Goal: Transaction & Acquisition: Purchase product/service

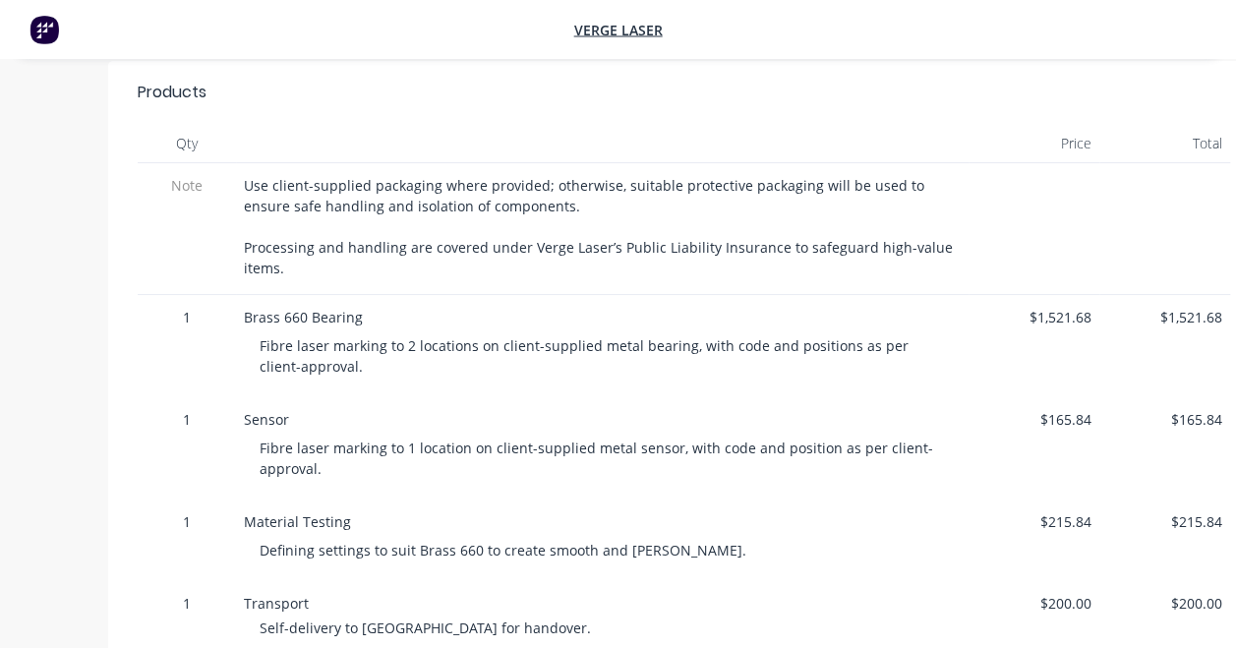
scroll to position [484, 0]
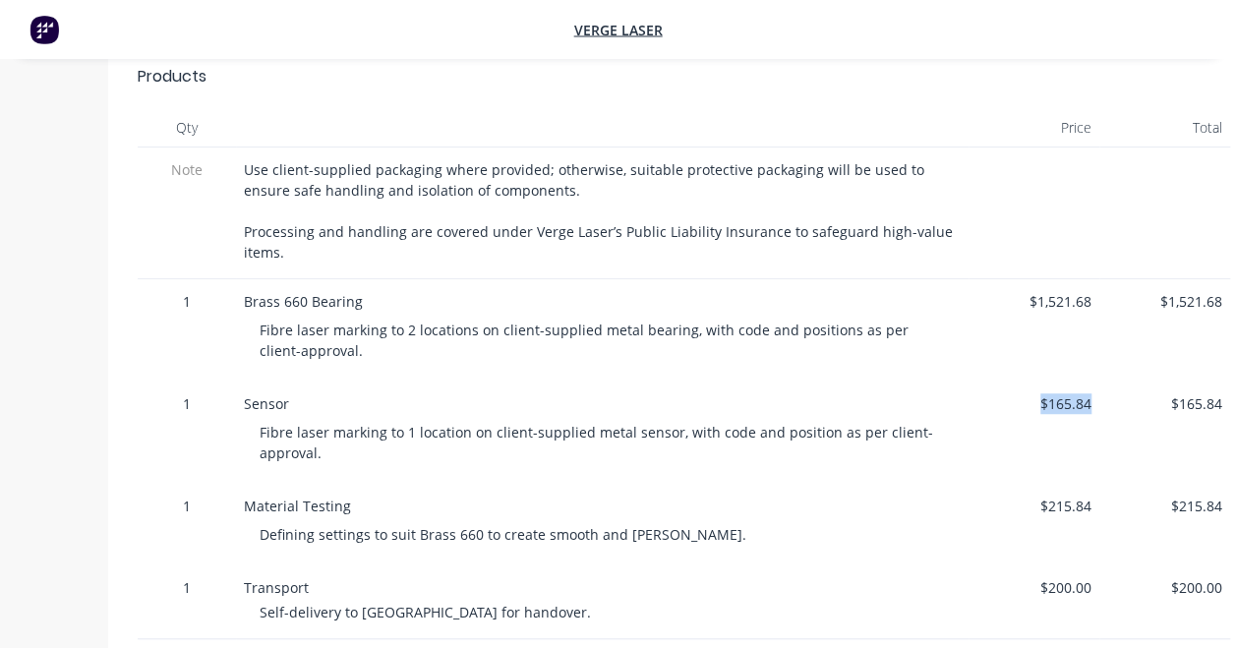
drag, startPoint x: 1092, startPoint y: 322, endPoint x: 1043, endPoint y: 324, distance: 49.2
click at [1043, 381] on div "$165.84" at bounding box center [1033, 432] width 131 height 102
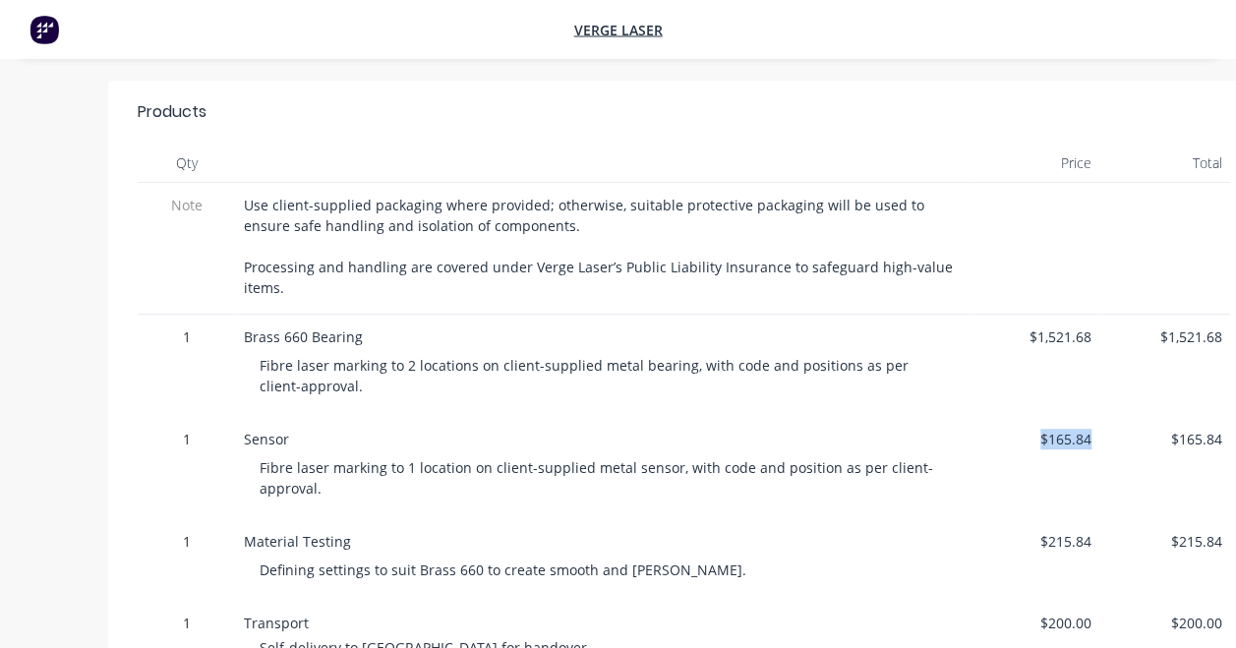
scroll to position [449, 0]
drag, startPoint x: 1098, startPoint y: 260, endPoint x: 1030, endPoint y: 261, distance: 67.9
click at [1030, 314] on div "$1,521.68" at bounding box center [1033, 365] width 131 height 102
drag, startPoint x: 1101, startPoint y: 450, endPoint x: 1019, endPoint y: 458, distance: 82.0
click at [1019, 518] on div "1 Material Testing Defining settings to suit Brass 660 to create smooth and [PE…" at bounding box center [684, 559] width 1092 height 82
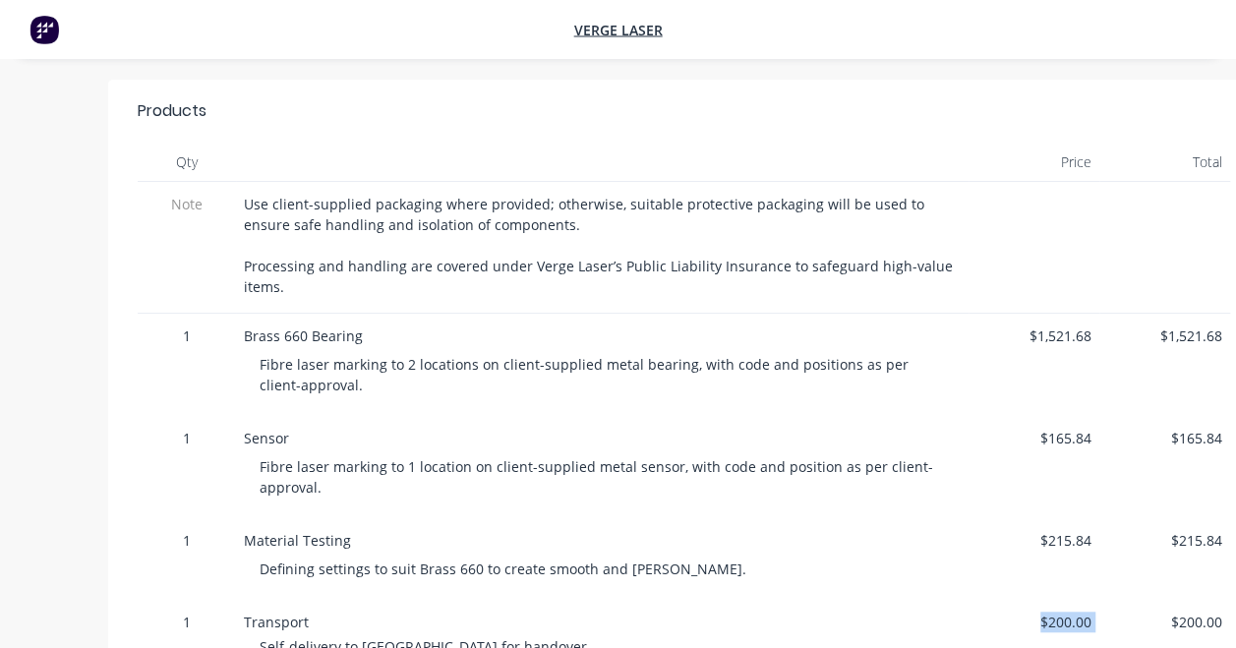
drag, startPoint x: 1103, startPoint y: 530, endPoint x: 1038, endPoint y: 541, distance: 65.8
click at [1038, 600] on div "1 Transport Self-delivery to [GEOGRAPHIC_DATA] for handover. $200.00 $200.00" at bounding box center [684, 637] width 1092 height 74
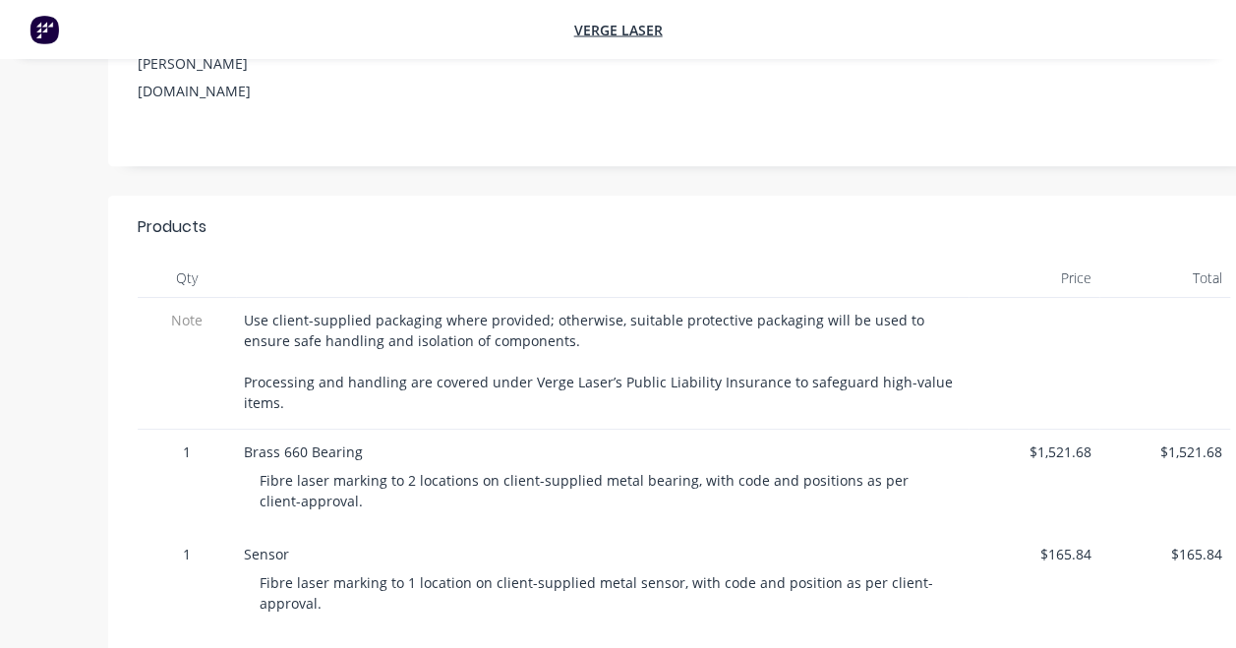
scroll to position [331, 0]
click at [625, 261] on div at bounding box center [602, 280] width 732 height 39
